Goal: Task Accomplishment & Management: Complete application form

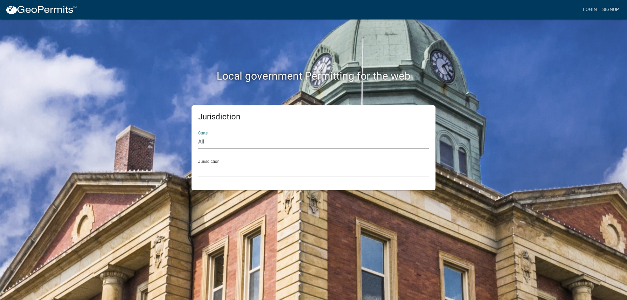
click at [202, 139] on select "All Colorado Georgia Indiana Iowa Kansas Minnesota Ohio South Carolina Wisconsin" at bounding box center [313, 142] width 231 height 14
select select "Iowa"
click at [198, 135] on select "All Colorado Georgia Indiana Iowa Kansas Minnesota Ohio South Carolina Wisconsin" at bounding box center [313, 142] width 231 height 14
click at [208, 160] on div "Jurisdiction Boone County, Iowa Butler County, Iowa Cerro Gordo County, Iowa Ci…" at bounding box center [313, 165] width 231 height 23
click at [214, 160] on div "Jurisdiction Boone County, Iowa Butler County, Iowa Cerro Gordo County, Iowa Ci…" at bounding box center [313, 165] width 231 height 23
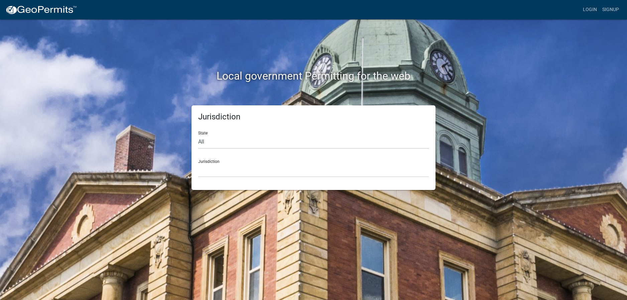
click at [214, 162] on div "Jurisdiction Boone County, Iowa Butler County, Iowa Cerro Gordo County, Iowa Ci…" at bounding box center [313, 165] width 231 height 23
click at [208, 170] on select "Boone County, Iowa Butler County, Iowa Cerro Gordo County, Iowa City of Harlan,…" at bounding box center [313, 170] width 231 height 14
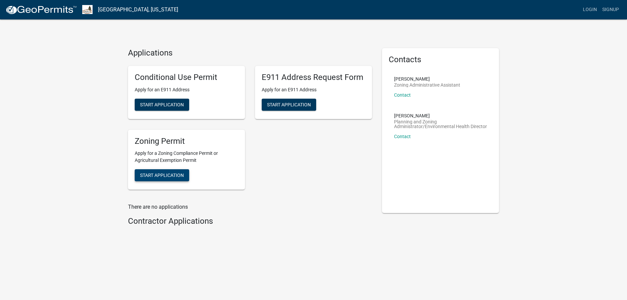
click at [156, 173] on span "Start Application" at bounding box center [162, 174] width 44 height 5
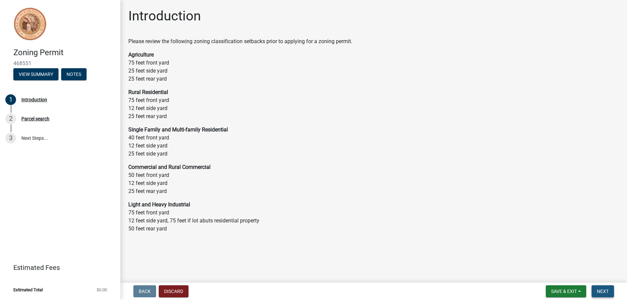
click at [598, 289] on span "Next" at bounding box center [603, 290] width 12 height 5
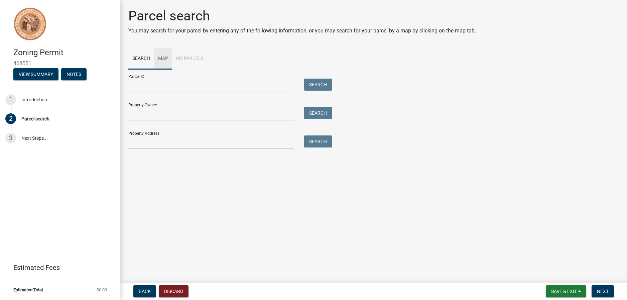
click at [162, 57] on link "Map" at bounding box center [163, 58] width 18 height 21
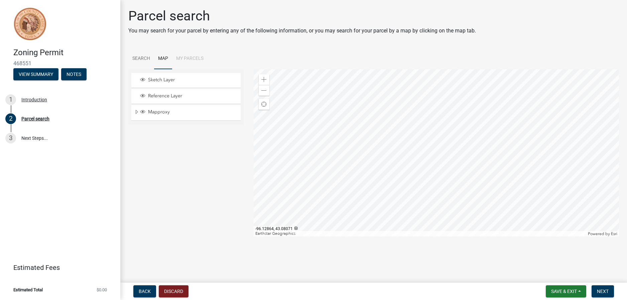
click at [441, 154] on div at bounding box center [437, 152] width 366 height 167
click at [545, 97] on div at bounding box center [437, 152] width 366 height 167
click at [340, 169] on div at bounding box center [437, 152] width 366 height 167
click at [366, 163] on div at bounding box center [437, 152] width 366 height 167
click at [412, 190] on div at bounding box center [437, 152] width 366 height 167
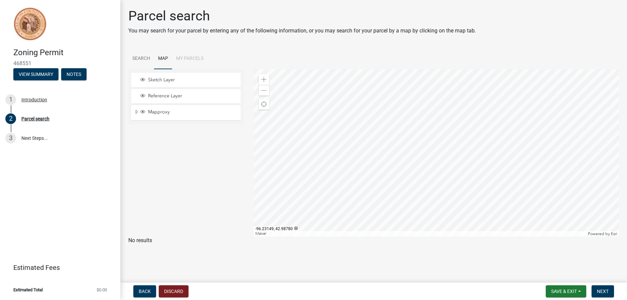
click at [388, 130] on div at bounding box center [437, 152] width 366 height 167
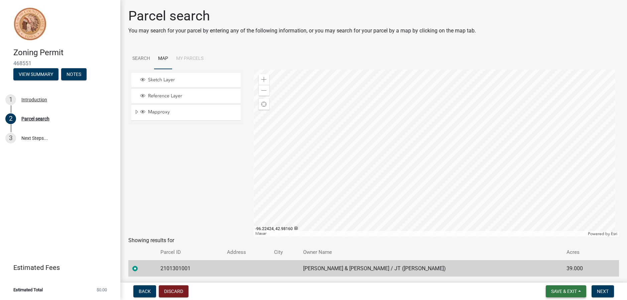
click at [561, 291] on span "Save & Exit" at bounding box center [564, 290] width 26 height 5
click at [545, 256] on button "Save" at bounding box center [559, 258] width 53 height 16
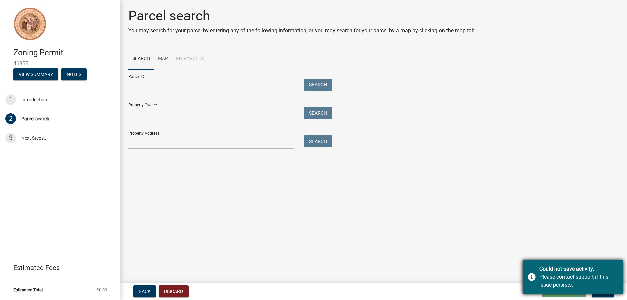
click at [549, 278] on div "Please contact support if this issue persists." at bounding box center [579, 281] width 79 height 16
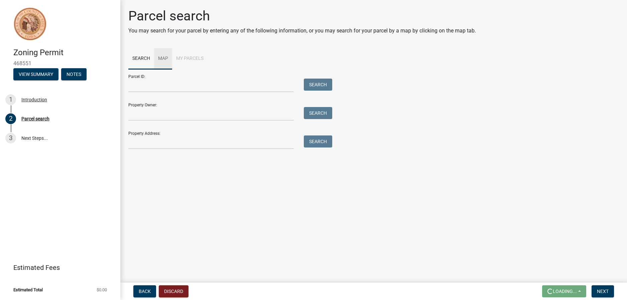
click at [162, 56] on link "Map" at bounding box center [163, 58] width 18 height 21
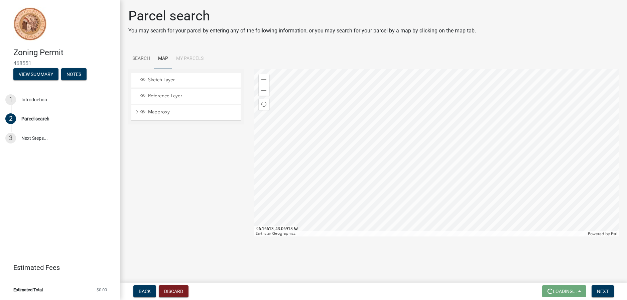
click at [435, 157] on div at bounding box center [437, 152] width 366 height 167
click at [570, 69] on div at bounding box center [437, 152] width 366 height 167
click at [289, 169] on div at bounding box center [437, 152] width 366 height 167
click at [313, 149] on div at bounding box center [437, 152] width 366 height 167
click at [340, 131] on div at bounding box center [437, 152] width 366 height 167
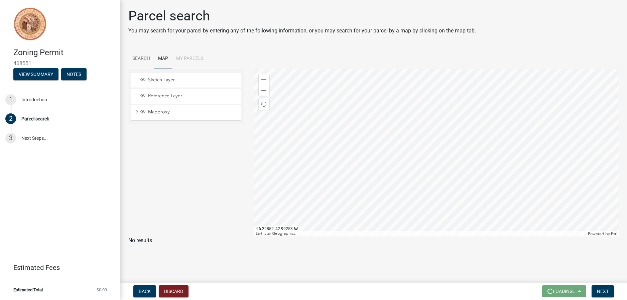
click at [332, 121] on div at bounding box center [437, 152] width 366 height 167
click at [300, 133] on div at bounding box center [437, 152] width 366 height 167
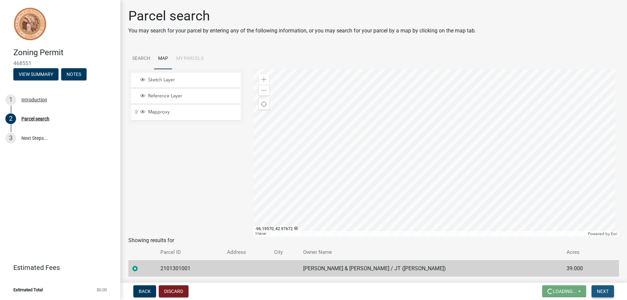
click at [607, 290] on span "Next" at bounding box center [603, 290] width 12 height 5
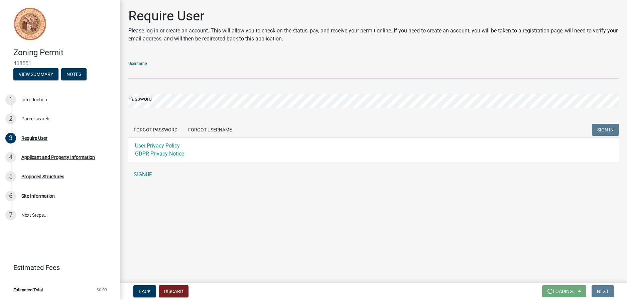
click at [148, 73] on input "Username" at bounding box center [373, 73] width 491 height 14
type input "R"
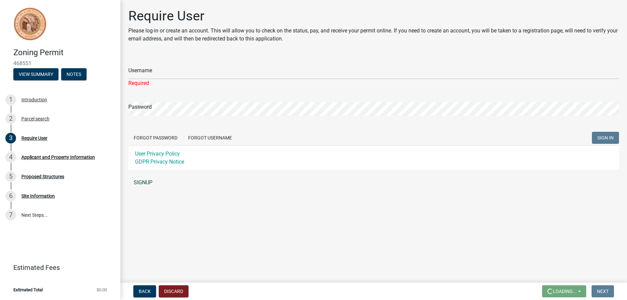
click at [136, 180] on link "SIGNUP" at bounding box center [373, 182] width 491 height 13
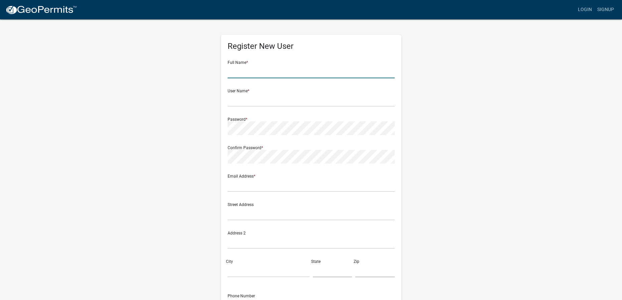
click at [249, 69] on input "text" at bounding box center [311, 72] width 167 height 14
type input "Robbie L Hofmeyer Robbie L Hofmeyer"
type input "hhofmeyer@gmail.com"
type input "4650 Fir Avenue"
type input "Ireton"
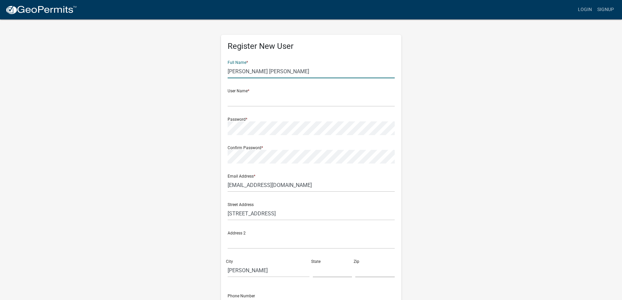
type input "IA"
type input "51027"
type input "Rob Hofmeyer"
type input "7123481006"
click at [286, 185] on input "hhofmeyer@gmail.com" at bounding box center [311, 185] width 167 height 14
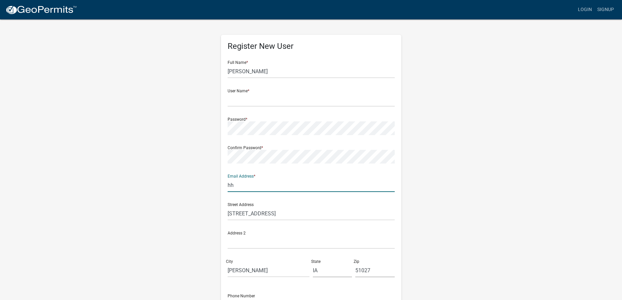
type input "h"
type input "[EMAIL_ADDRESS][DOMAIN_NAME]"
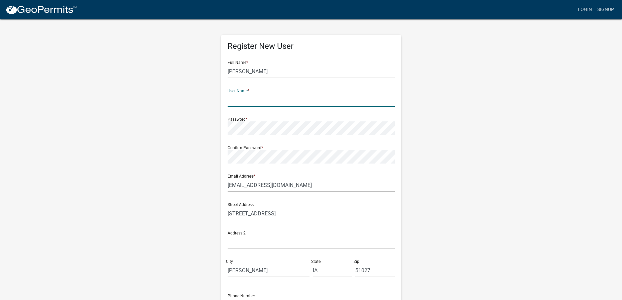
click at [240, 97] on input "text" at bounding box center [311, 100] width 167 height 14
type input "Rhofmeyer"
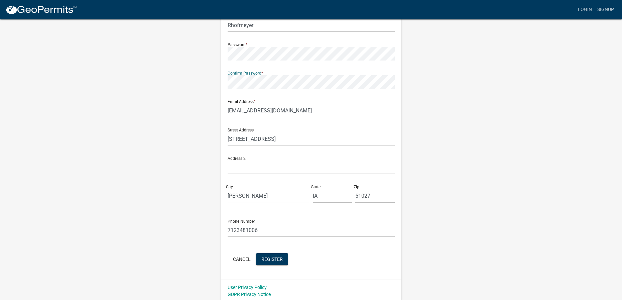
scroll to position [77, 0]
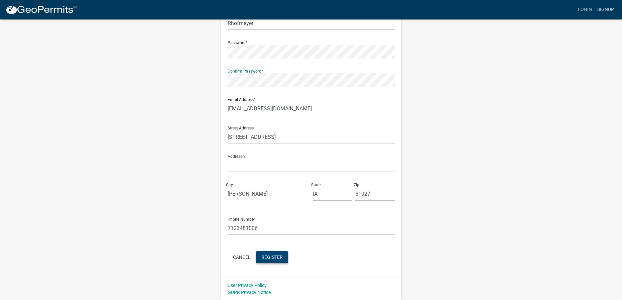
click at [279, 256] on span "Register" at bounding box center [271, 256] width 21 height 5
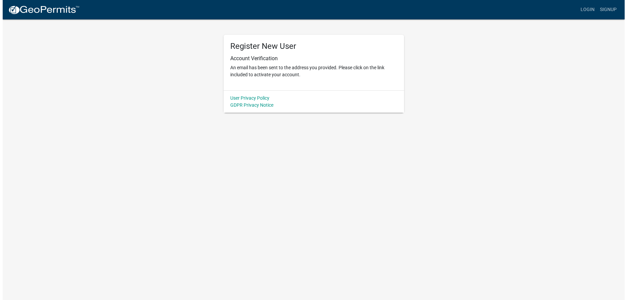
scroll to position [0, 0]
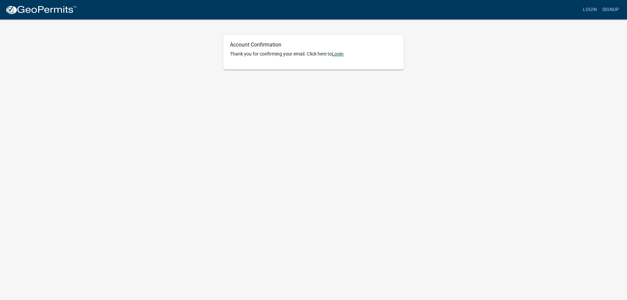
click at [339, 52] on link "Login" at bounding box center [338, 53] width 12 height 5
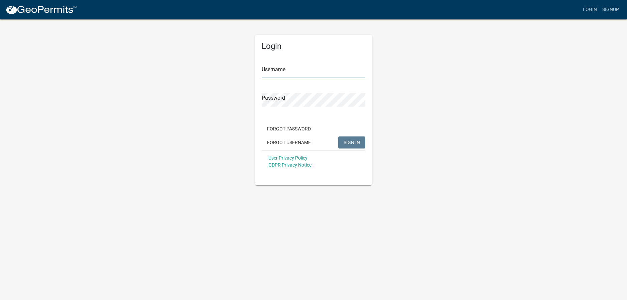
type input "Rhofmeyer"
click at [354, 139] on button "SIGN IN" at bounding box center [351, 142] width 27 height 12
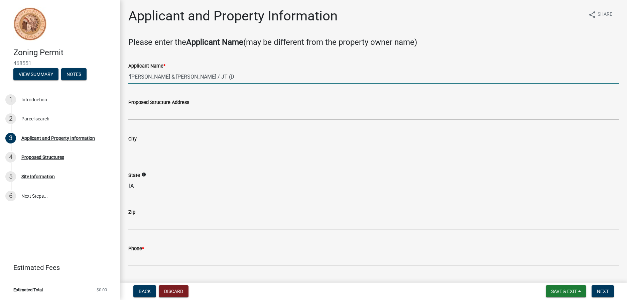
click at [237, 75] on input ""[PERSON_NAME] & [PERSON_NAME] / JT (D" at bounding box center [373, 77] width 491 height 14
type input """
type input "[PERSON_NAME]"
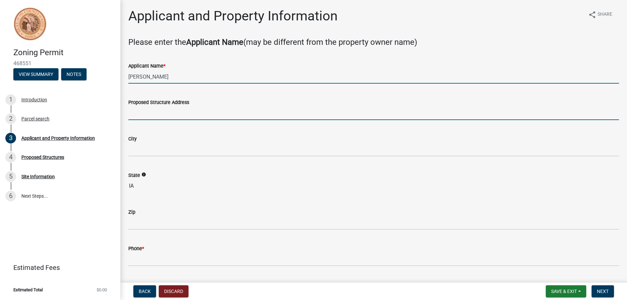
click at [153, 113] on input "Proposed Structure Address" at bounding box center [373, 113] width 491 height 14
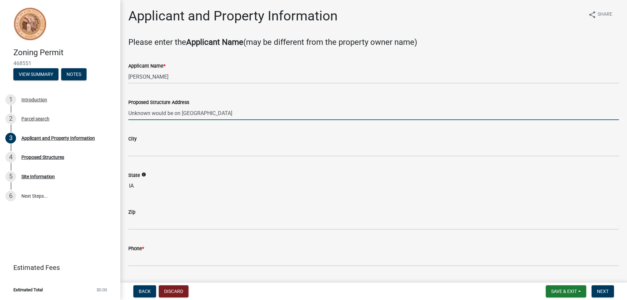
type input "Unknown would be on [GEOGRAPHIC_DATA]"
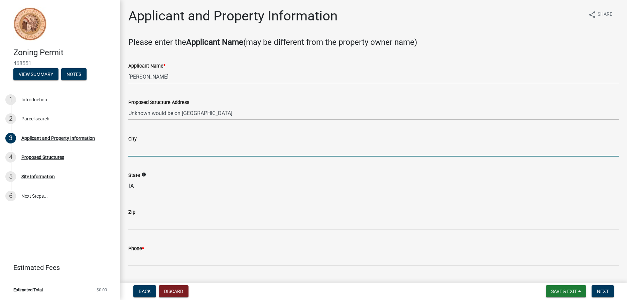
click at [152, 146] on input "City" at bounding box center [373, 150] width 491 height 14
type input "[PERSON_NAME]"
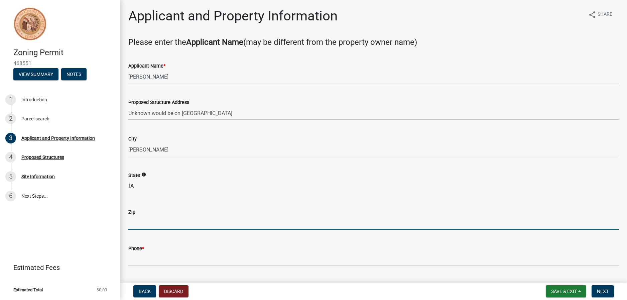
click at [140, 223] on input "Zip" at bounding box center [373, 223] width 491 height 14
type input "51036"
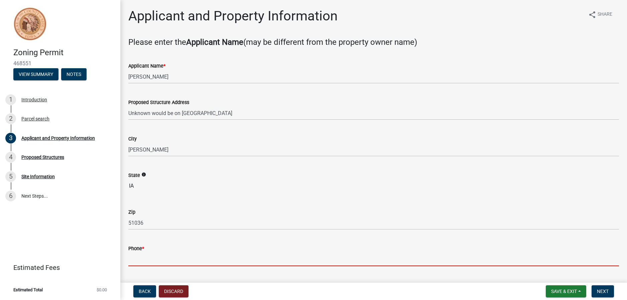
click at [145, 260] on input "Phone *" at bounding box center [373, 259] width 491 height 14
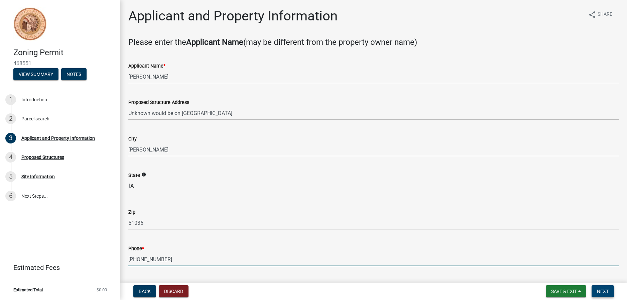
type input "[PHONE_NUMBER]"
click at [605, 289] on span "Next" at bounding box center [603, 290] width 12 height 5
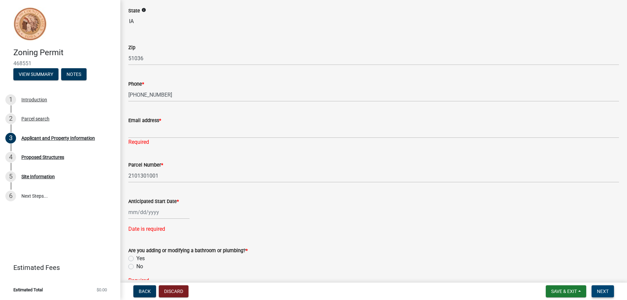
scroll to position [167, 0]
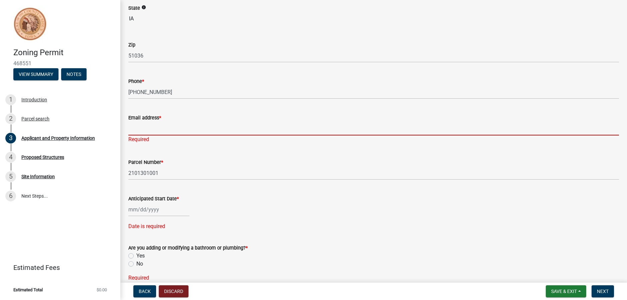
click at [151, 127] on input "Email address *" at bounding box center [373, 129] width 491 height 14
type input "[EMAIL_ADDRESS][DOMAIN_NAME]"
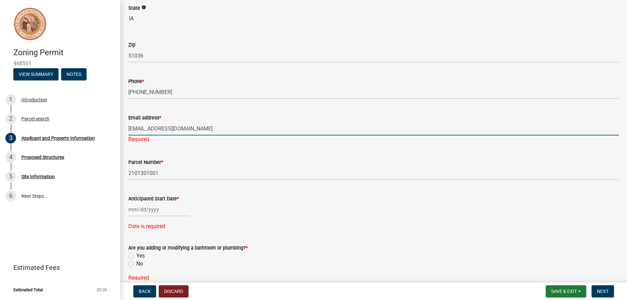
select select "8"
select select "2025"
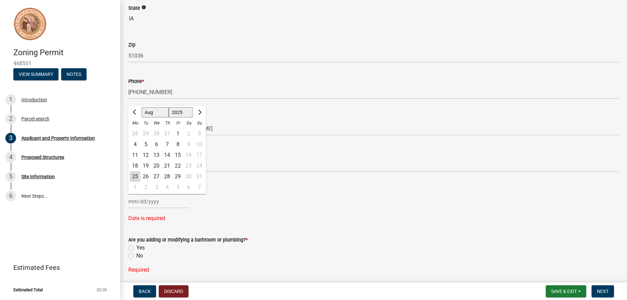
click at [328, 199] on div "[PERSON_NAME] Feb Mar Apr [PERSON_NAME][DATE] Oct Nov [DATE] 1526 1527 1528 152…" at bounding box center [373, 202] width 491 height 14
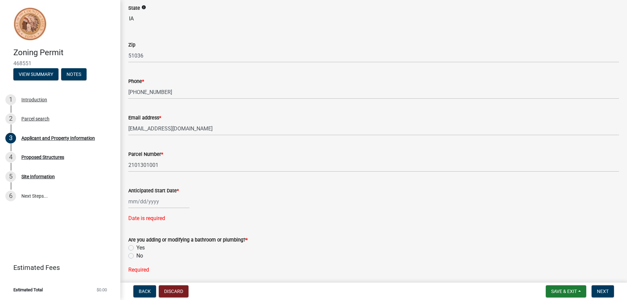
click at [157, 201] on div at bounding box center [158, 202] width 61 height 14
select select "8"
select select "2025"
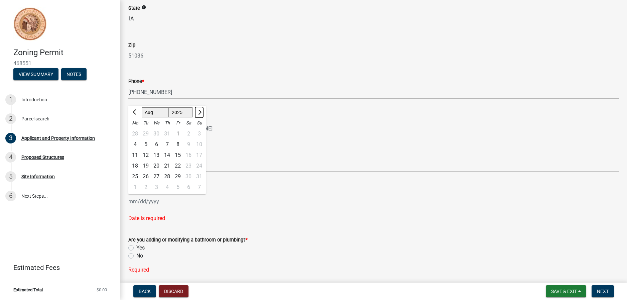
click at [199, 111] on span "Next month" at bounding box center [199, 112] width 5 height 5
select select "9"
click at [134, 152] on div "15" at bounding box center [135, 155] width 11 height 11
type input "[DATE]"
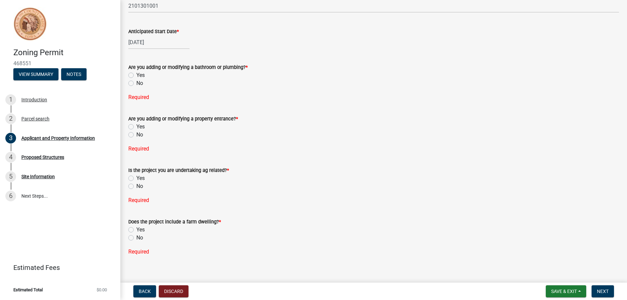
scroll to position [334, 0]
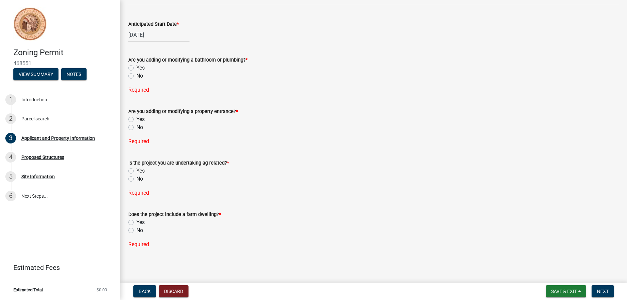
click at [136, 178] on label "No" at bounding box center [139, 179] width 7 height 8
click at [136, 178] on input "No" at bounding box center [138, 177] width 4 height 4
radio input "true"
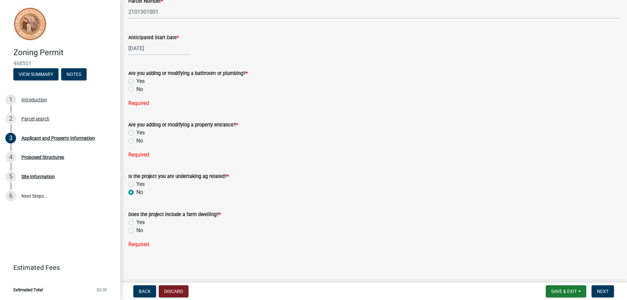
click at [136, 222] on label "Yes" at bounding box center [140, 222] width 8 height 8
click at [136, 222] on input "Yes" at bounding box center [138, 220] width 4 height 4
radio input "true"
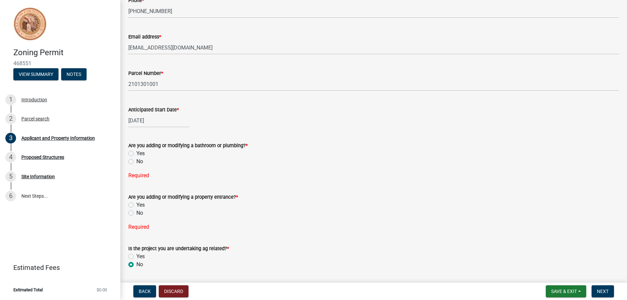
scroll to position [240, 0]
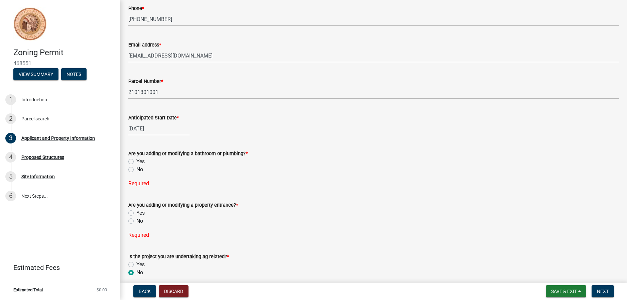
click at [136, 221] on label "No" at bounding box center [139, 221] width 7 height 8
click at [136, 221] on input "No" at bounding box center [138, 219] width 4 height 4
radio input "true"
click at [136, 161] on label "Yes" at bounding box center [140, 161] width 8 height 8
click at [136, 161] on input "Yes" at bounding box center [138, 159] width 4 height 4
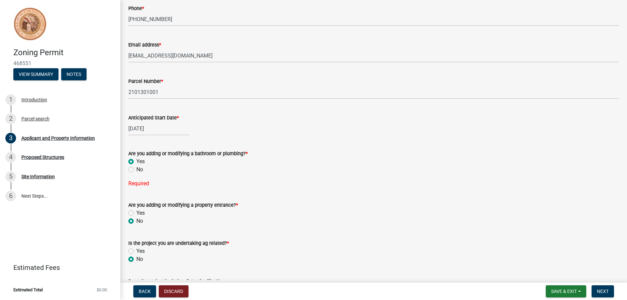
radio input "true"
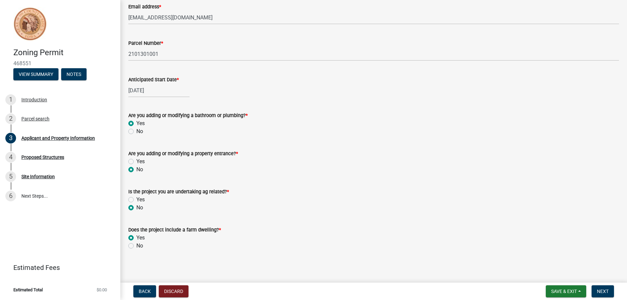
scroll to position [280, 0]
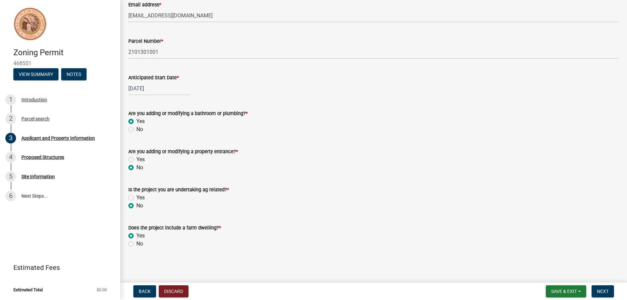
click at [136, 130] on label "No" at bounding box center [139, 129] width 7 height 8
click at [136, 130] on input "No" at bounding box center [138, 127] width 4 height 4
radio input "true"
click at [600, 289] on span "Next" at bounding box center [603, 290] width 12 height 5
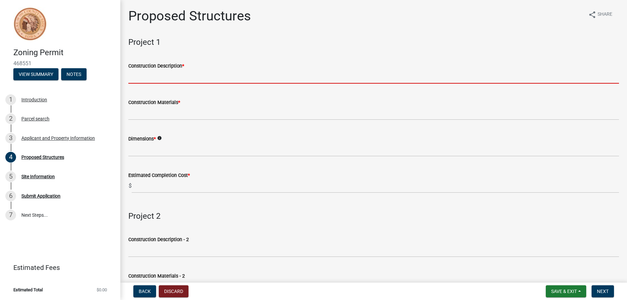
click at [159, 78] on input "Construction Description *" at bounding box center [373, 77] width 491 height 14
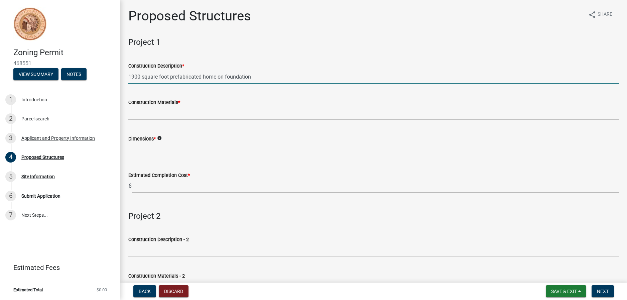
click at [168, 75] on input "1900 square foot prefabricated home on foundation" at bounding box center [373, 77] width 491 height 14
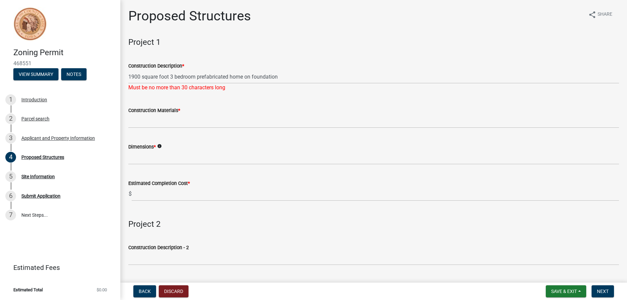
click at [228, 134] on div "Dimensions * info" at bounding box center [373, 148] width 491 height 31
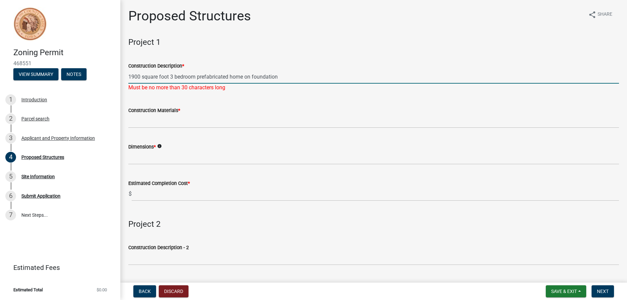
click at [229, 76] on input "1900 square foot 3 bedroom prefabricated home on foundation" at bounding box center [373, 77] width 491 height 14
click at [157, 77] on input "1900 square foot 3 bedroom prefab home on foundation" at bounding box center [373, 77] width 491 height 14
click at [156, 75] on input "1900 sq foot 3 bedroom prefab home on foundation" at bounding box center [373, 77] width 491 height 14
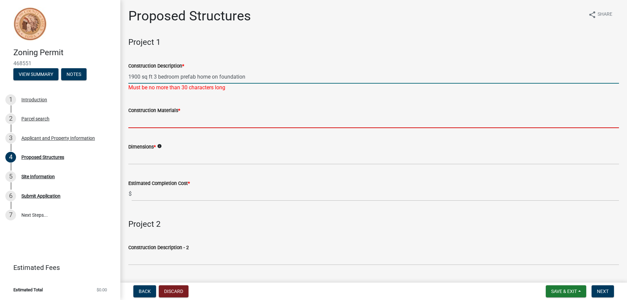
click at [165, 122] on input "Construction Materials *" at bounding box center [373, 121] width 491 height 14
click at [257, 74] on input "1900 sq ft 3 bedroom prefab home on foundation" at bounding box center [373, 77] width 491 height 14
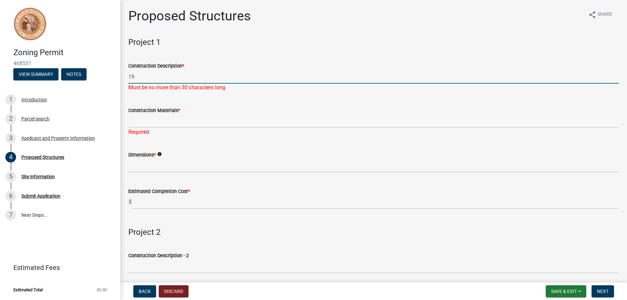
type input "1"
type input "Pre fab home on foundation"
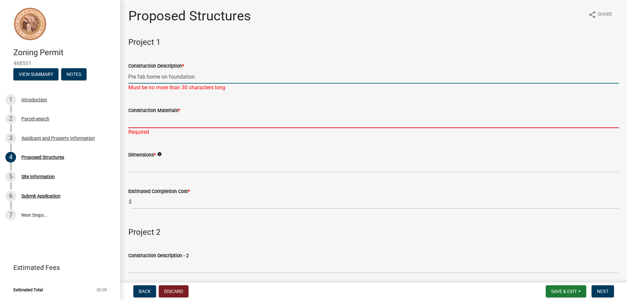
click at [153, 119] on input "Construction Materials *" at bounding box center [373, 121] width 491 height 14
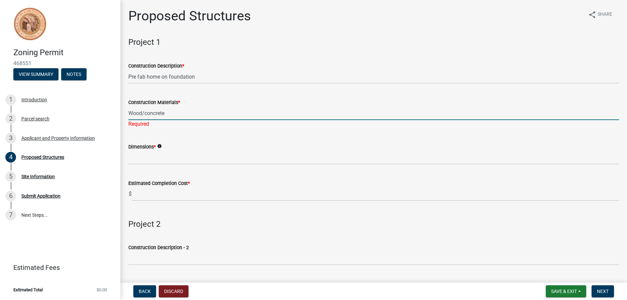
type input "Wood/concrete"
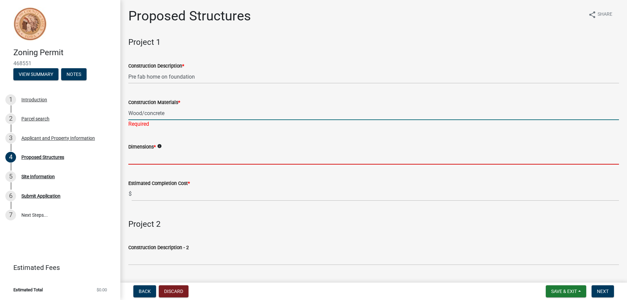
click at [144, 157] on wm-data-entity-input "Dimensions * info" at bounding box center [373, 151] width 491 height 36
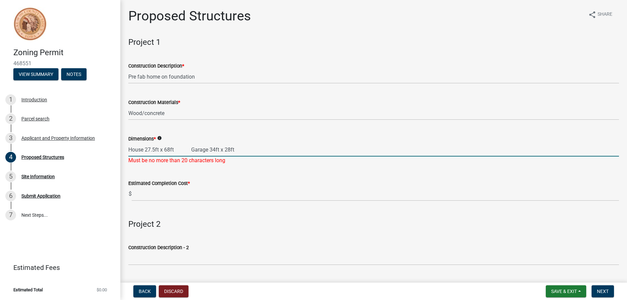
type input "House 27.5ft x 68ft Garage 34ft x 28ft"
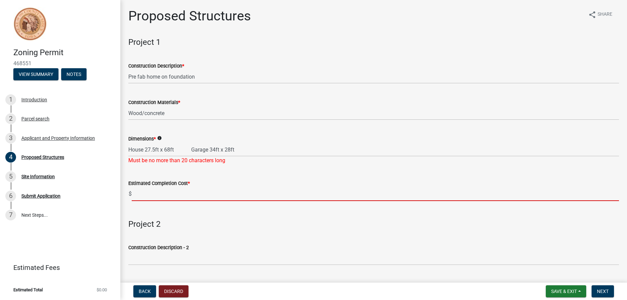
click at [167, 192] on input "text" at bounding box center [375, 194] width 487 height 14
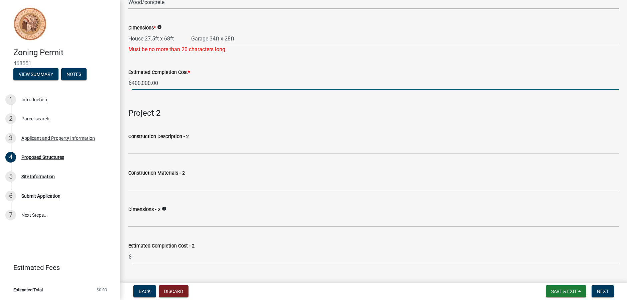
scroll to position [134, 0]
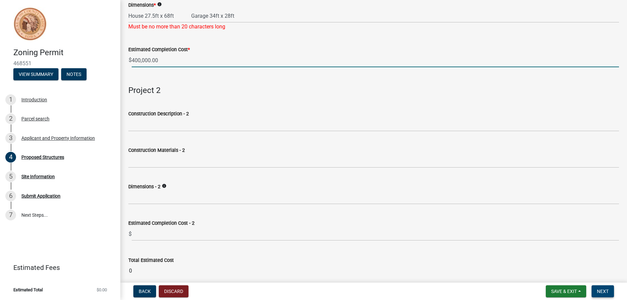
type input "400000"
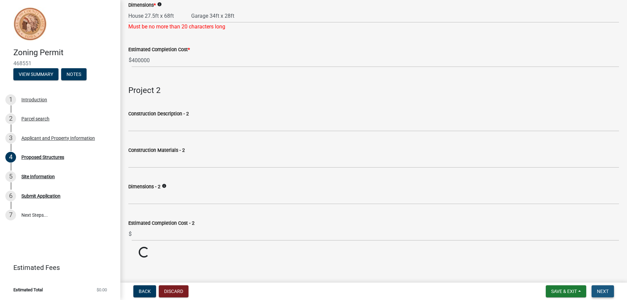
click at [602, 290] on span "Next" at bounding box center [603, 290] width 12 height 5
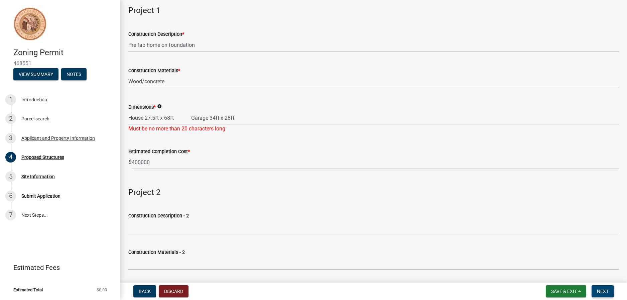
scroll to position [0, 0]
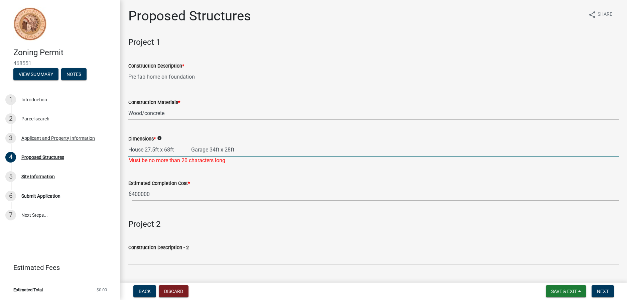
click at [191, 149] on input "House 27.5ft x 68ft Garage 34ft x 28ft" at bounding box center [373, 150] width 491 height 14
click at [237, 149] on input "House 27.5ft x 68ft Garage 34ft x 28ft" at bounding box center [373, 150] width 491 height 14
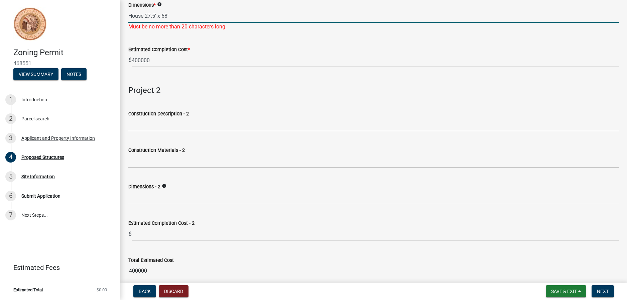
scroll to position [163, 0]
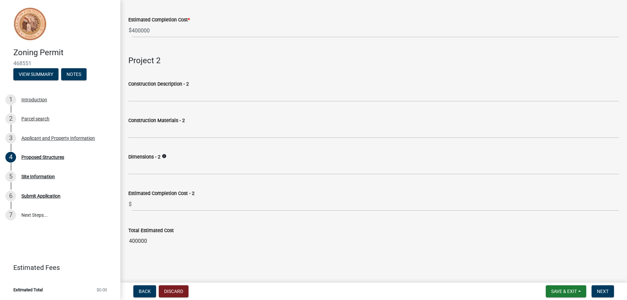
type input "House 27.5' x 68'"
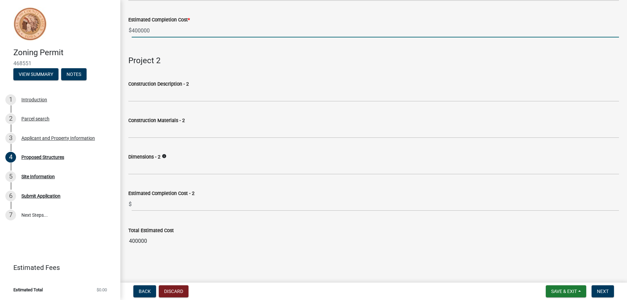
scroll to position [155, 0]
click at [141, 32] on input "400000" at bounding box center [375, 31] width 487 height 14
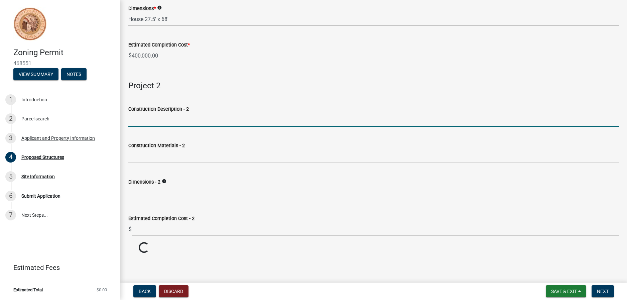
type input "400000"
click at [172, 94] on wm-data-entity-input-list "Project 1 Construction Description * Pre fab home on foundation Construction Ma…" at bounding box center [373, 80] width 491 height 347
type input "Attached Garage"
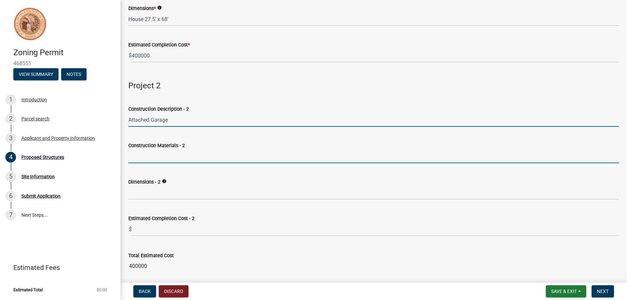
click at [142, 159] on input "Construction Materials - 2" at bounding box center [373, 156] width 491 height 14
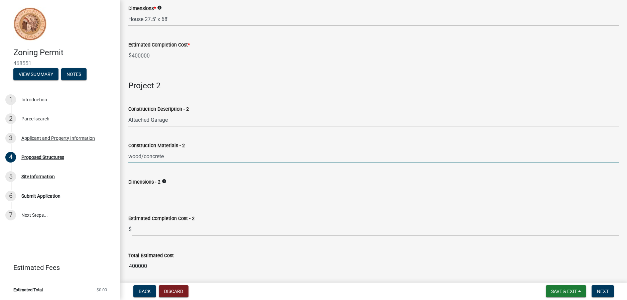
type input "wood/concrete"
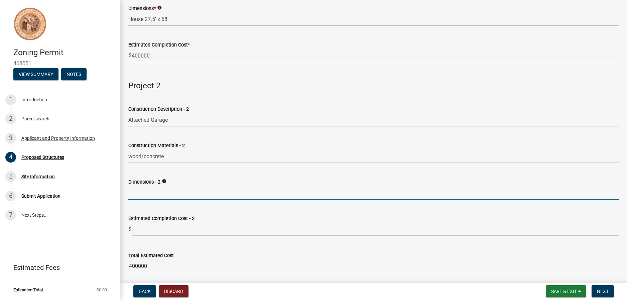
click at [151, 194] on input "Dimensions - 2" at bounding box center [373, 193] width 491 height 14
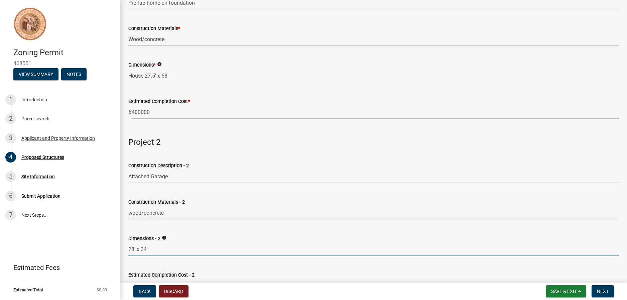
scroll to position [55, 0]
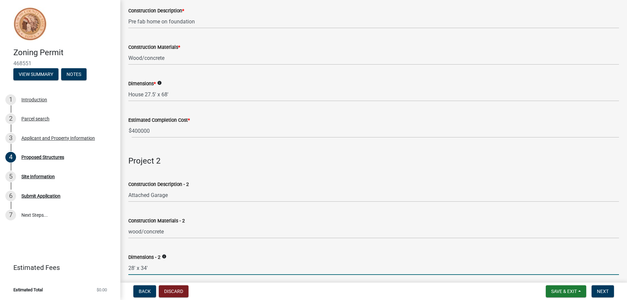
type input "28' x 34'"
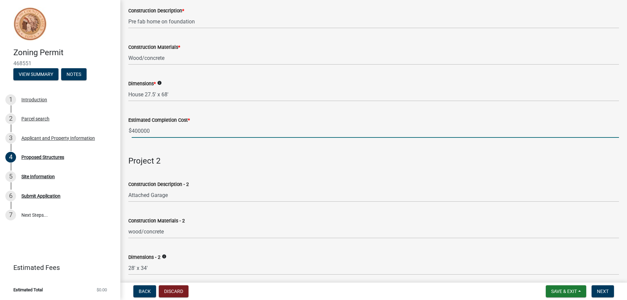
click at [158, 130] on input "400000" at bounding box center [375, 131] width 487 height 14
type input "4"
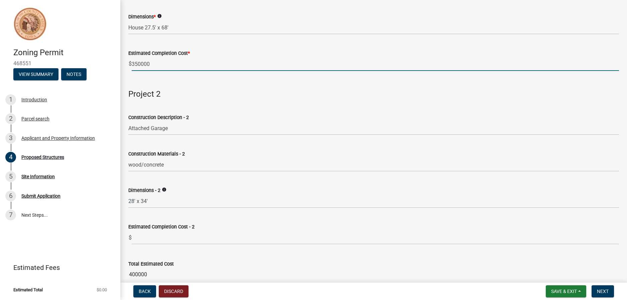
scroll to position [155, 0]
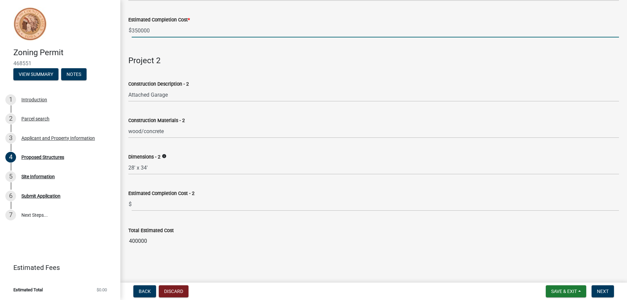
type input "350000"
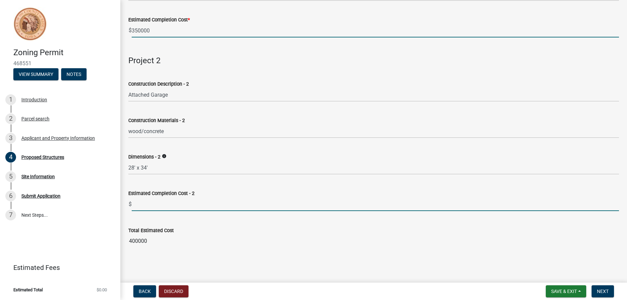
scroll to position [130, 0]
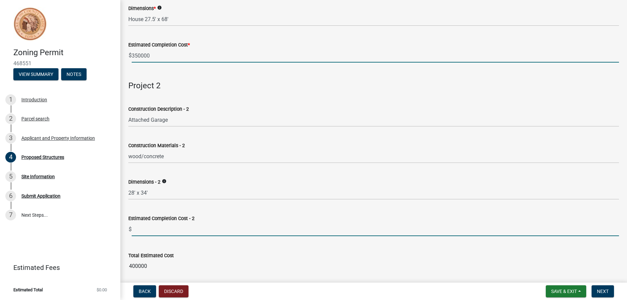
click at [155, 204] on wm-data-entity-input-list "Project 1 Construction Description * Pre fab home on foundation Construction Ma…" at bounding box center [373, 93] width 491 height 372
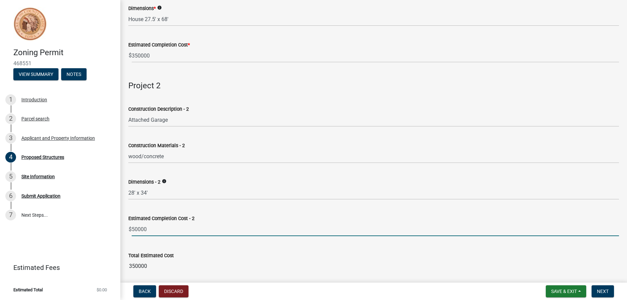
type input "50000"
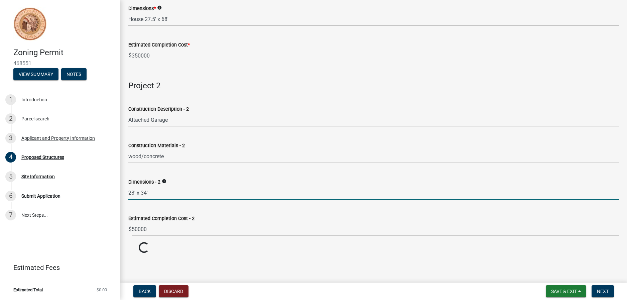
click at [198, 188] on input "28' x 34'" at bounding box center [373, 193] width 491 height 14
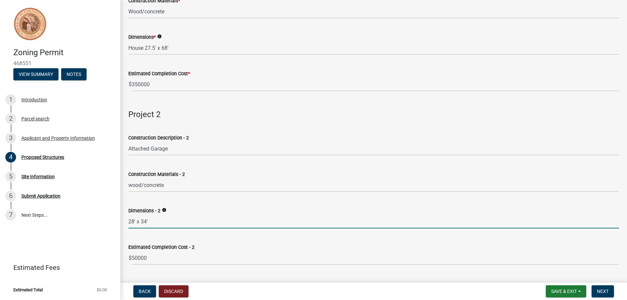
scroll to position [134, 0]
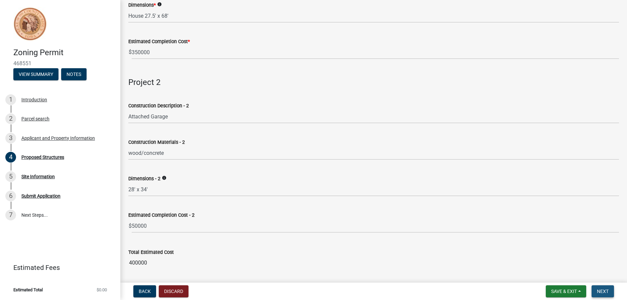
click at [609, 291] on button "Next" at bounding box center [603, 291] width 22 height 12
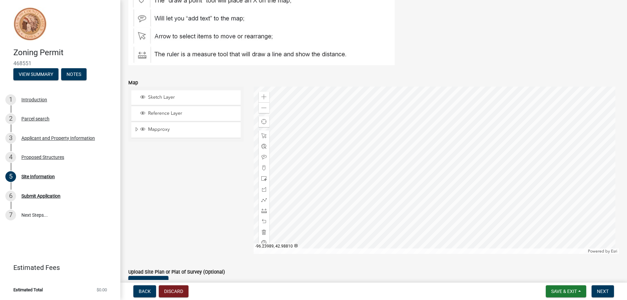
scroll to position [100, 0]
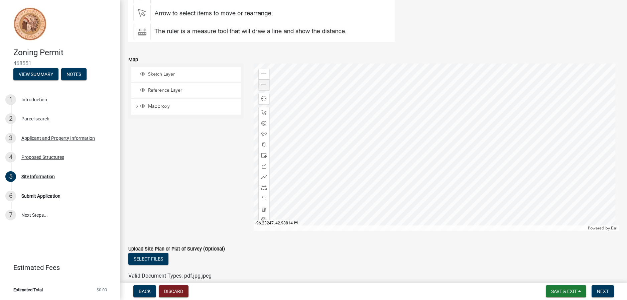
click at [409, 134] on div at bounding box center [437, 147] width 366 height 167
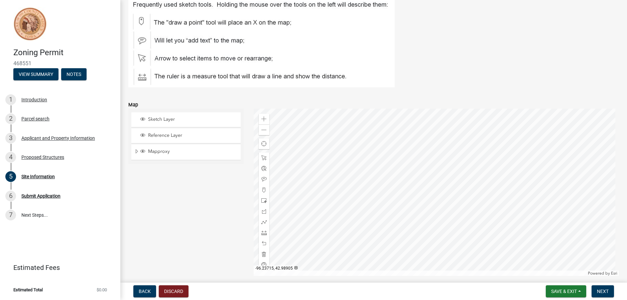
scroll to position [67, 0]
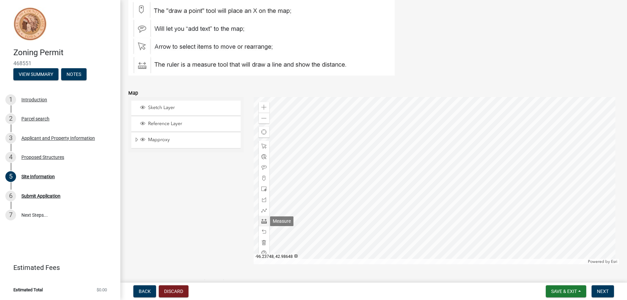
click at [261, 221] on span at bounding box center [263, 220] width 5 height 5
click at [380, 158] on div at bounding box center [437, 180] width 366 height 167
click at [379, 160] on div at bounding box center [437, 180] width 366 height 167
click at [400, 160] on div at bounding box center [437, 180] width 366 height 167
click at [401, 162] on div at bounding box center [437, 180] width 366 height 167
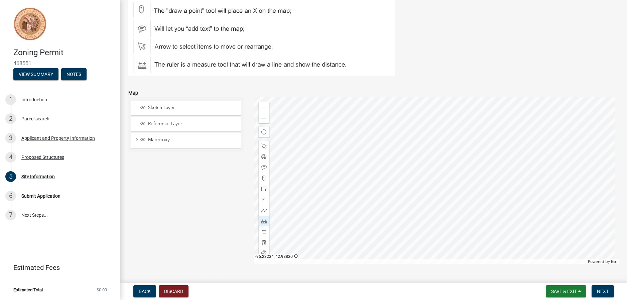
click at [407, 162] on div at bounding box center [437, 180] width 366 height 167
click at [410, 168] on div at bounding box center [437, 180] width 366 height 167
click at [410, 167] on div at bounding box center [437, 180] width 366 height 167
click at [407, 168] on div at bounding box center [437, 180] width 366 height 167
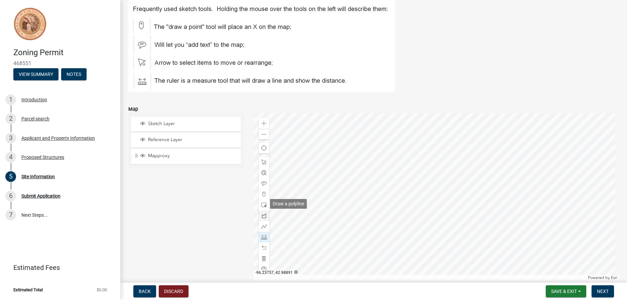
scroll to position [66, 0]
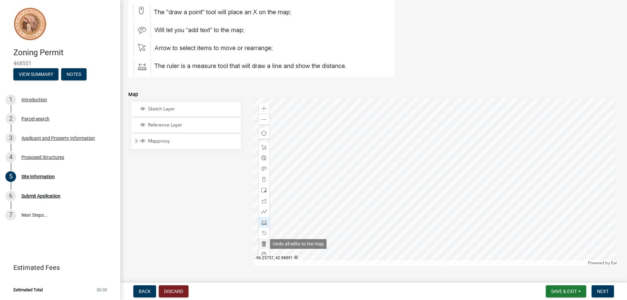
click at [261, 243] on span at bounding box center [263, 243] width 5 height 5
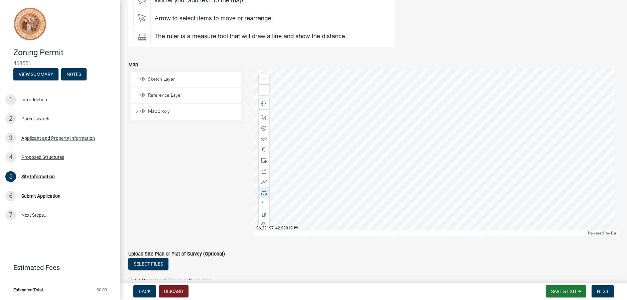
scroll to position [99, 0]
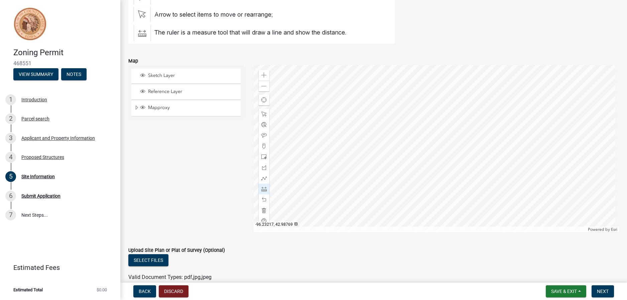
click at [411, 153] on div at bounding box center [437, 148] width 366 height 167
click at [262, 209] on span at bounding box center [263, 210] width 5 height 5
click at [263, 83] on div "Zoom out" at bounding box center [264, 86] width 11 height 11
click at [263, 74] on span at bounding box center [263, 75] width 5 height 5
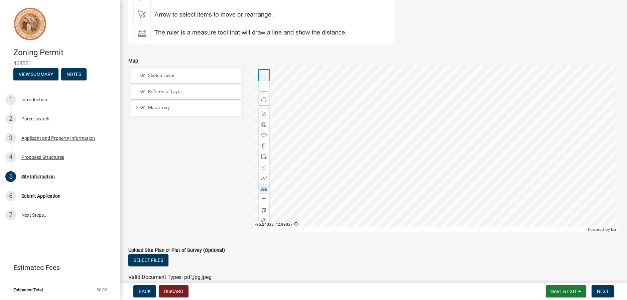
click at [263, 74] on span at bounding box center [263, 75] width 5 height 5
click at [263, 187] on span at bounding box center [263, 188] width 5 height 5
click at [315, 78] on div at bounding box center [437, 148] width 366 height 167
click at [373, 80] on div at bounding box center [437, 148] width 366 height 167
click at [373, 88] on div at bounding box center [437, 148] width 366 height 167
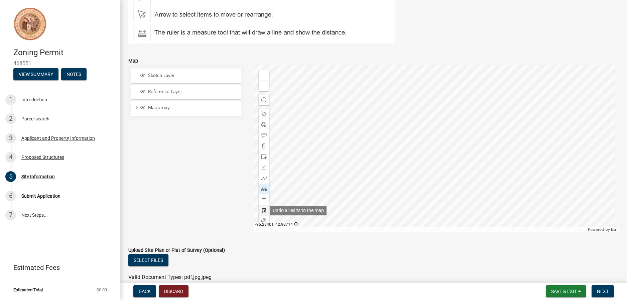
click at [262, 209] on span at bounding box center [263, 210] width 5 height 5
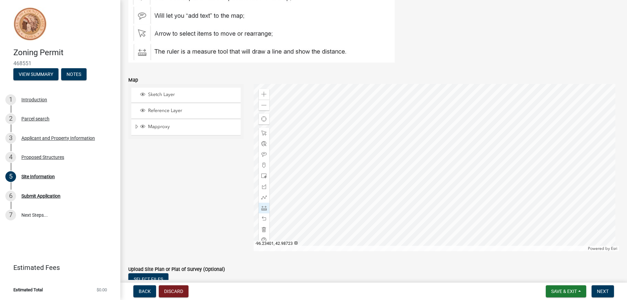
scroll to position [66, 0]
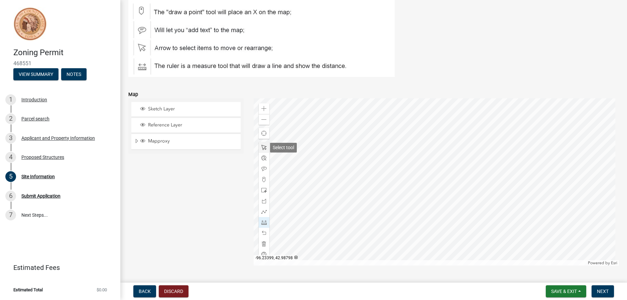
click at [262, 146] on span at bounding box center [263, 147] width 5 height 5
click at [351, 148] on div at bounding box center [437, 181] width 366 height 167
click at [361, 127] on div at bounding box center [437, 181] width 366 height 167
click at [262, 146] on span at bounding box center [263, 147] width 5 height 5
click at [262, 177] on span at bounding box center [263, 179] width 5 height 5
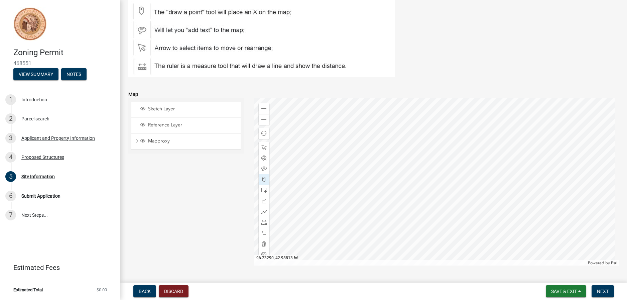
click at [359, 141] on div at bounding box center [437, 181] width 366 height 167
click at [358, 132] on div at bounding box center [437, 181] width 366 height 167
click at [372, 132] on div at bounding box center [437, 181] width 366 height 167
click at [372, 142] on div at bounding box center [437, 181] width 366 height 167
click at [374, 150] on div at bounding box center [437, 181] width 366 height 167
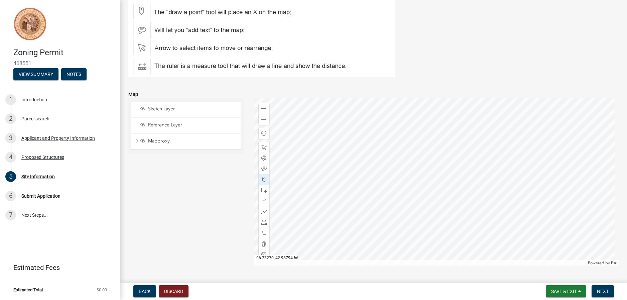
click at [374, 160] on div at bounding box center [437, 181] width 366 height 167
click at [391, 161] on div at bounding box center [437, 181] width 366 height 167
click at [390, 151] on div at bounding box center [437, 181] width 366 height 167
click at [389, 141] on div at bounding box center [437, 181] width 366 height 167
click at [387, 132] on div at bounding box center [437, 181] width 366 height 167
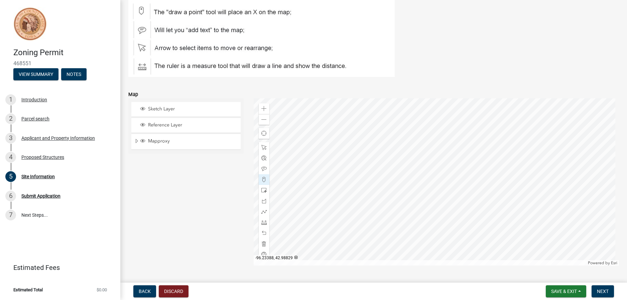
click at [140, 66] on img at bounding box center [261, 31] width 266 height 92
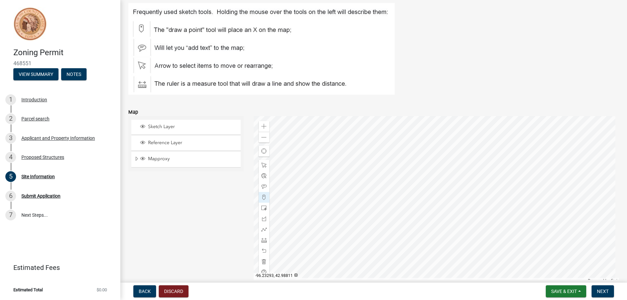
scroll to position [32, 0]
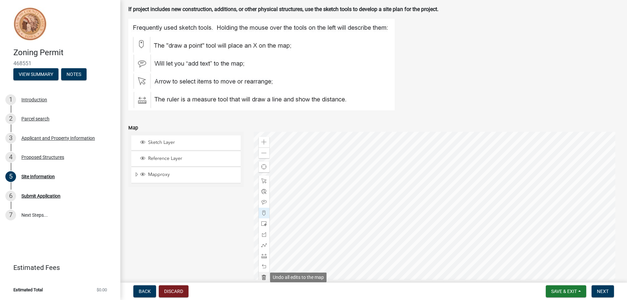
click at [262, 275] on span at bounding box center [263, 276] width 5 height 5
click at [139, 101] on img at bounding box center [261, 65] width 266 height 92
click at [262, 252] on div at bounding box center [264, 255] width 11 height 11
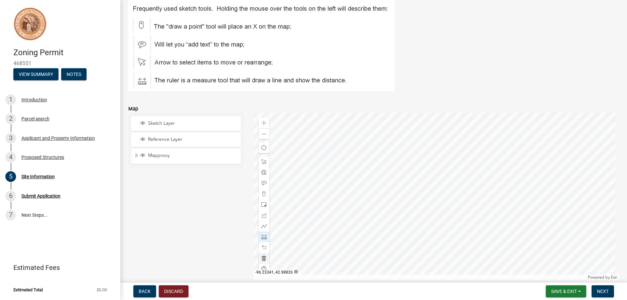
click at [320, 140] on div at bounding box center [437, 196] width 366 height 167
click at [378, 140] on div at bounding box center [437, 196] width 366 height 167
click at [377, 148] on div at bounding box center [437, 196] width 366 height 167
click at [388, 148] on div at bounding box center [437, 196] width 366 height 167
click at [389, 160] on div at bounding box center [437, 196] width 366 height 167
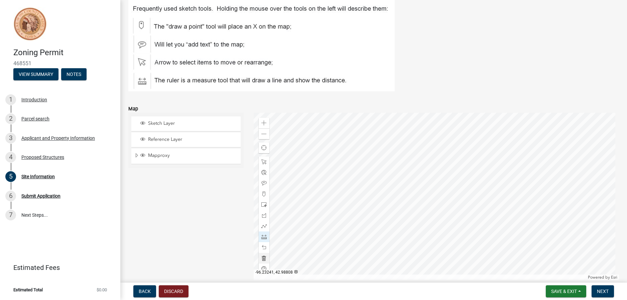
click at [397, 160] on div at bounding box center [437, 196] width 366 height 167
click at [395, 140] on div at bounding box center [437, 196] width 366 height 167
click at [378, 140] on div at bounding box center [437, 196] width 366 height 167
click at [320, 141] on div at bounding box center [437, 196] width 366 height 167
click at [605, 290] on span "Next" at bounding box center [603, 290] width 12 height 5
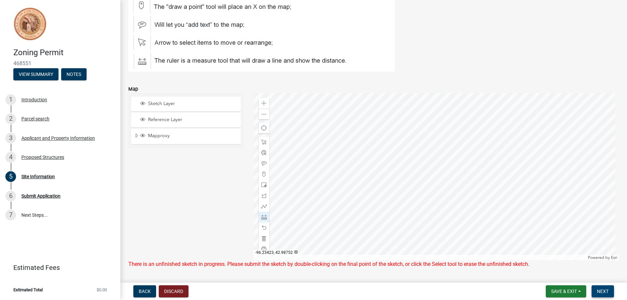
scroll to position [33, 0]
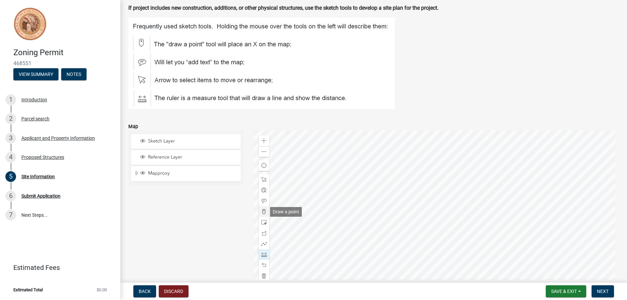
click at [262, 210] on span at bounding box center [263, 211] width 5 height 5
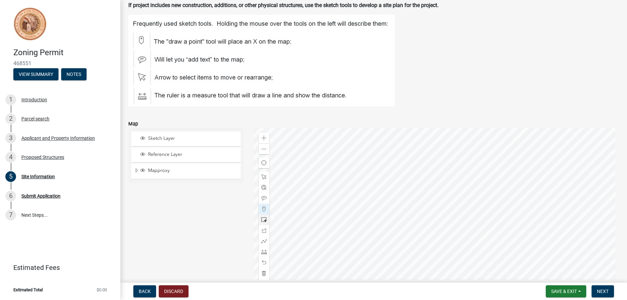
scroll to position [67, 0]
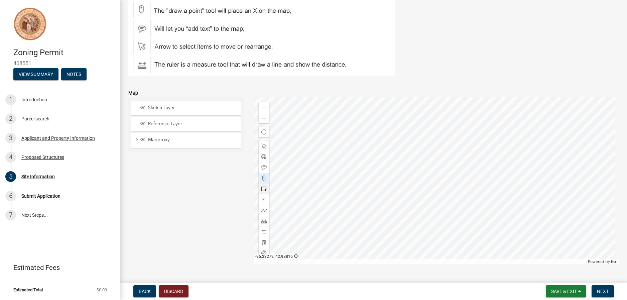
click at [372, 135] on div at bounding box center [437, 180] width 366 height 167
click at [382, 135] on div at bounding box center [437, 180] width 366 height 167
click at [383, 143] on div at bounding box center [437, 180] width 366 height 167
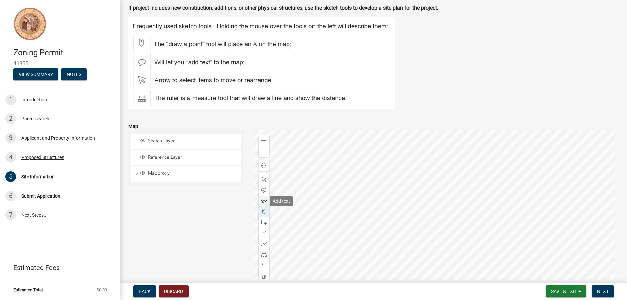
click at [263, 200] on span at bounding box center [263, 200] width 5 height 5
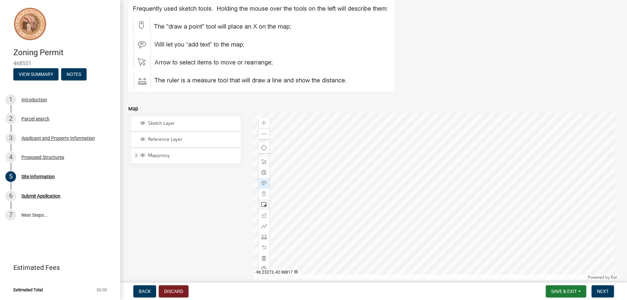
click at [372, 150] on div at bounding box center [437, 196] width 366 height 167
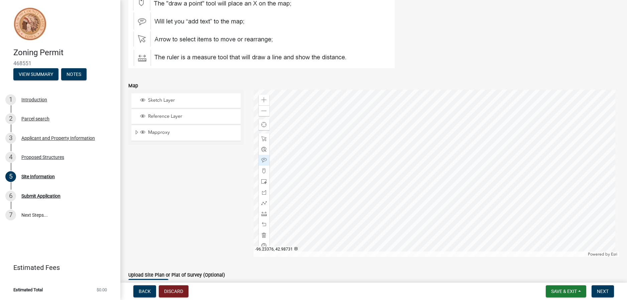
scroll to position [85, 0]
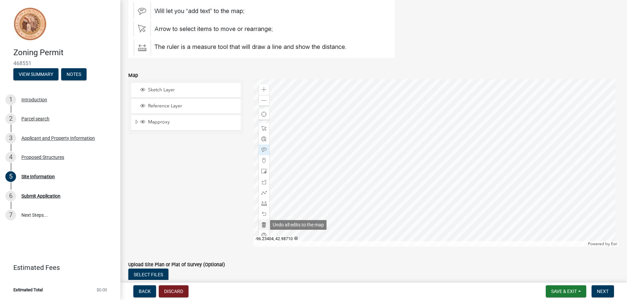
click at [261, 222] on span at bounding box center [263, 224] width 5 height 5
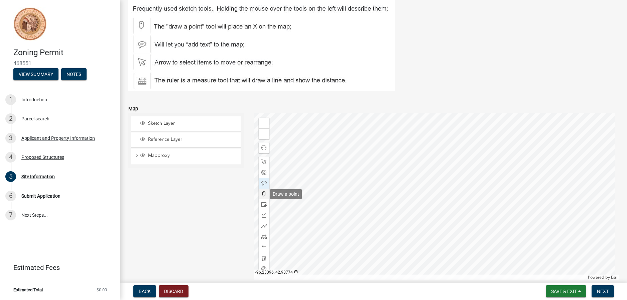
click at [263, 192] on span at bounding box center [263, 193] width 5 height 5
click at [364, 148] on div at bounding box center [437, 196] width 366 height 167
click at [377, 148] on div at bounding box center [437, 196] width 366 height 167
click at [378, 164] on div at bounding box center [437, 196] width 366 height 167
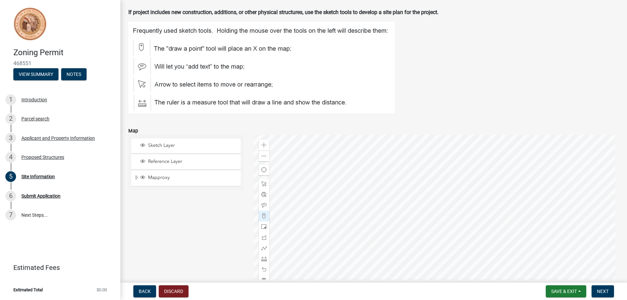
scroll to position [18, 0]
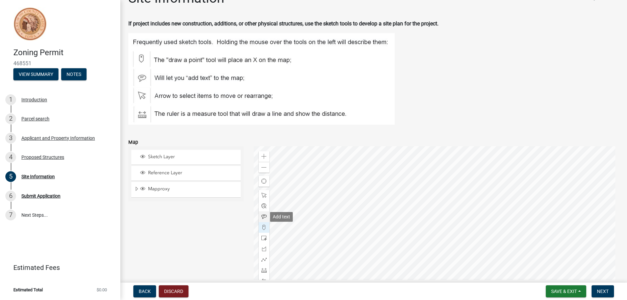
click at [262, 213] on div at bounding box center [264, 216] width 11 height 11
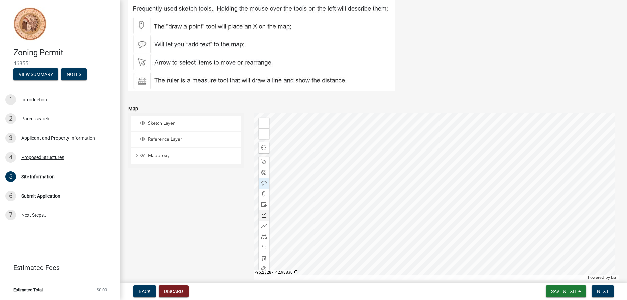
click at [361, 136] on div at bounding box center [437, 196] width 366 height 167
click at [609, 288] on button "Next" at bounding box center [603, 291] width 22 height 12
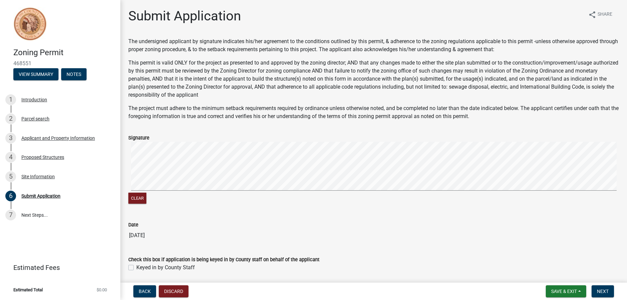
scroll to position [24, 0]
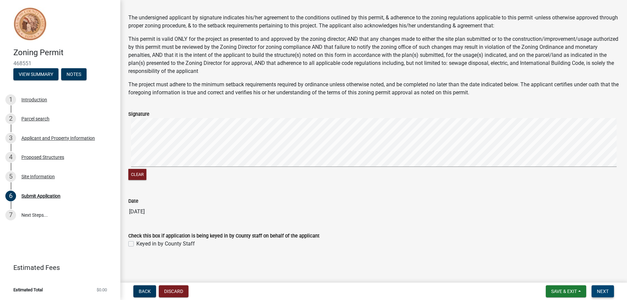
click at [600, 291] on span "Next" at bounding box center [603, 290] width 12 height 5
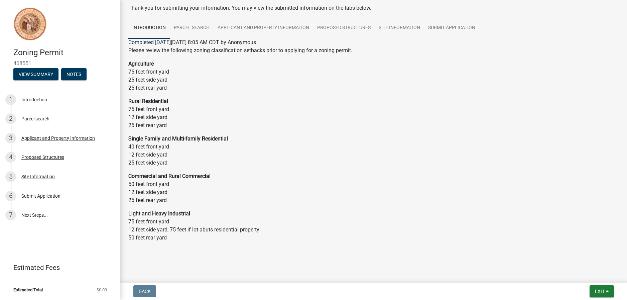
scroll to position [35, 0]
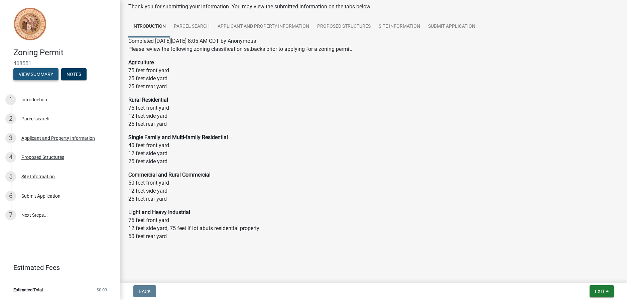
click at [37, 73] on button "View Summary" at bounding box center [35, 74] width 45 height 12
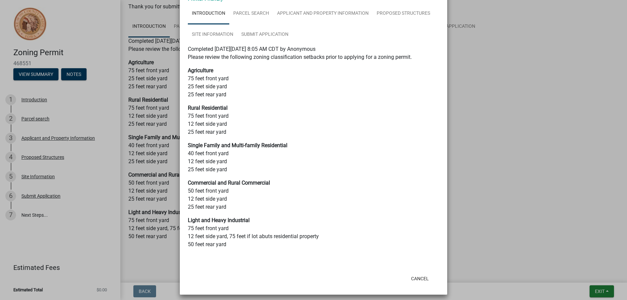
scroll to position [45, 0]
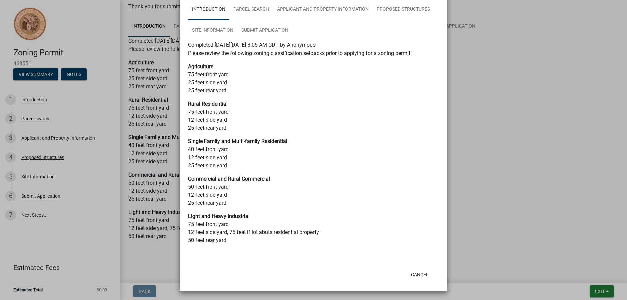
click at [532, 138] on ngb-modal-window "Summary × Printer Friendly Introduction Parcel search Applicant and Property In…" at bounding box center [313, 150] width 627 height 300
